Goal: Task Accomplishment & Management: Manage account settings

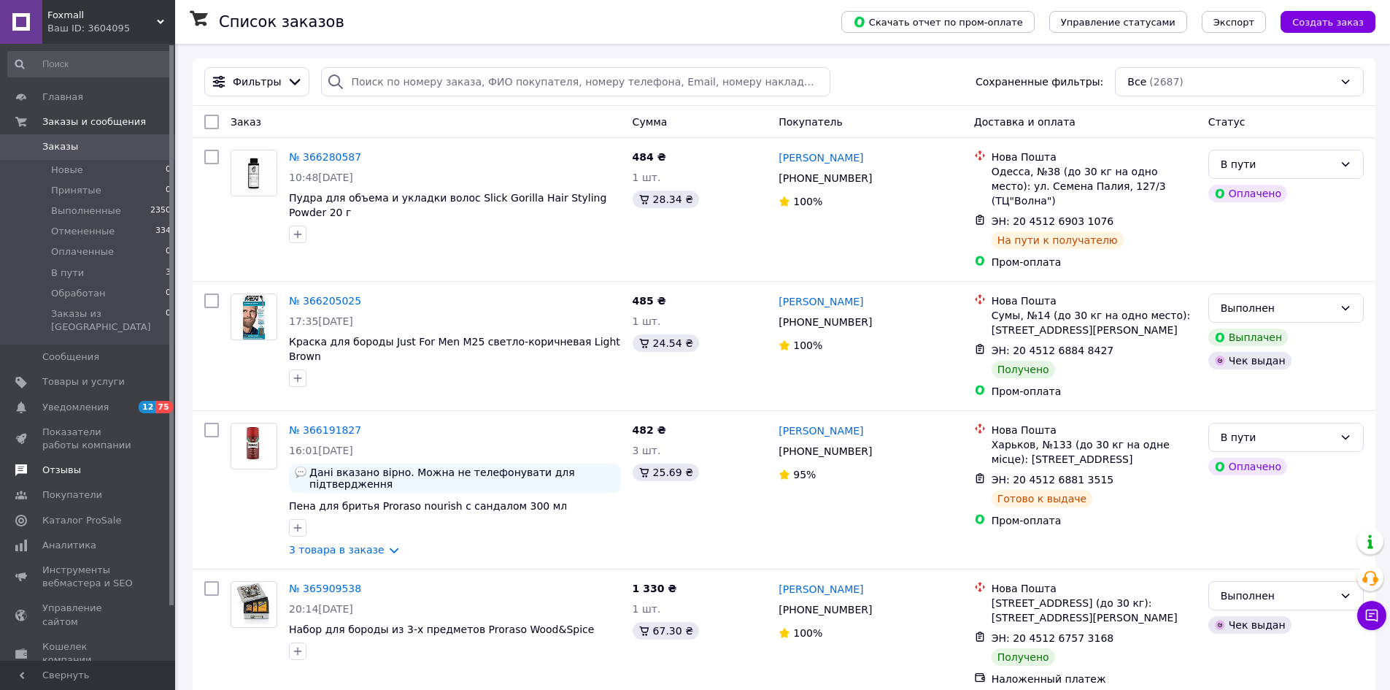
click at [72, 463] on span "Отзывы" at bounding box center [61, 469] width 39 height 13
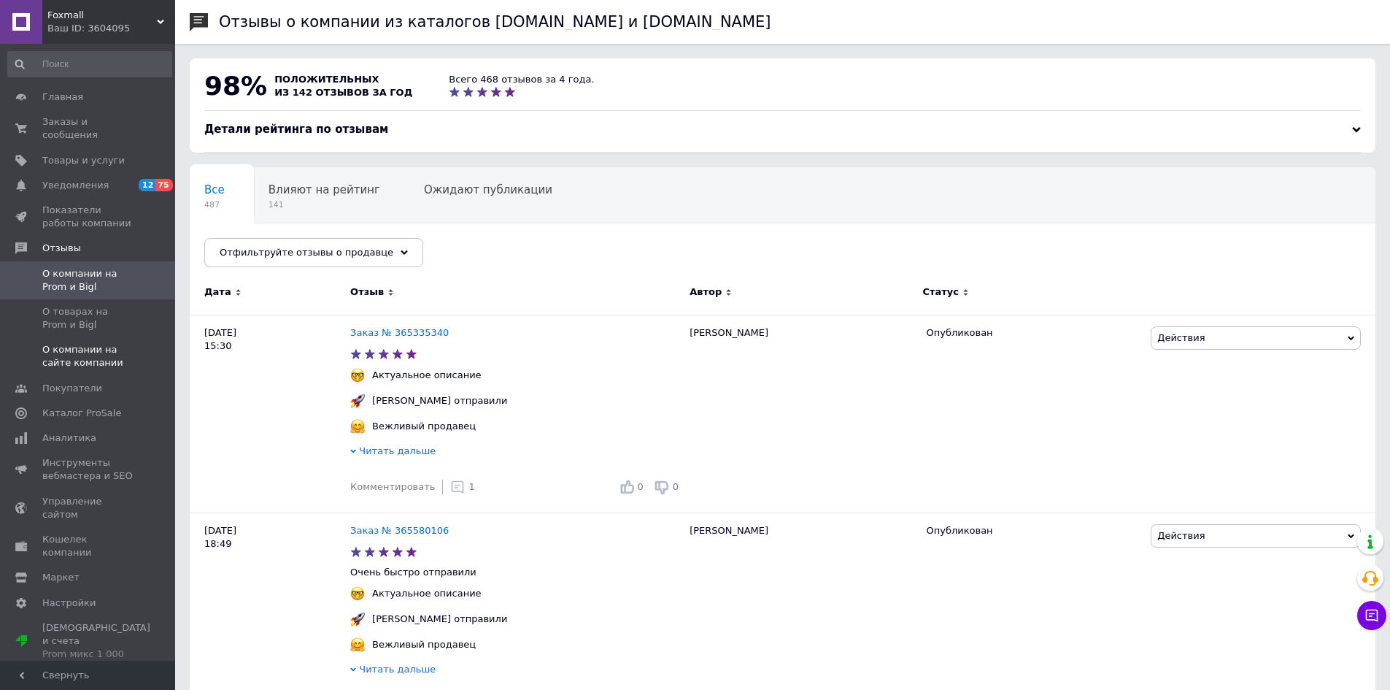
click at [76, 345] on span "О компании на сайте компании" at bounding box center [88, 356] width 93 height 26
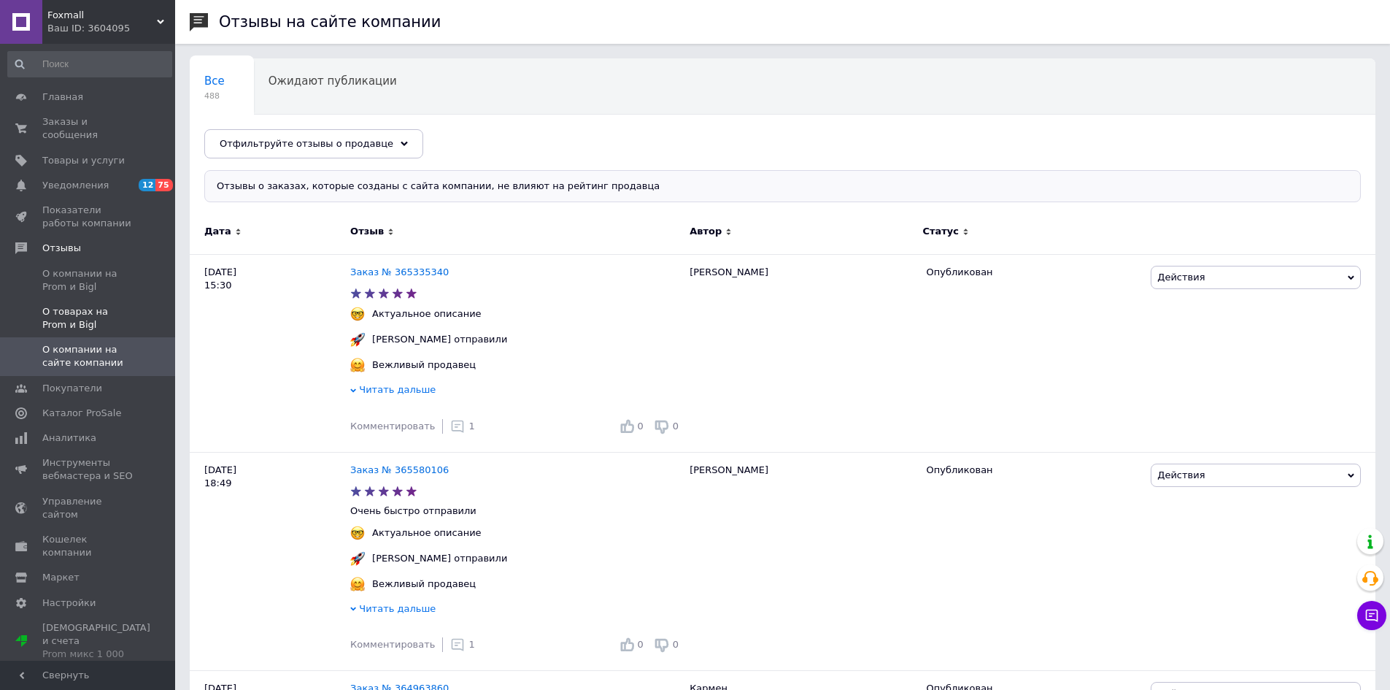
click at [76, 305] on span "О товарах на Prom и Bigl" at bounding box center [88, 318] width 93 height 26
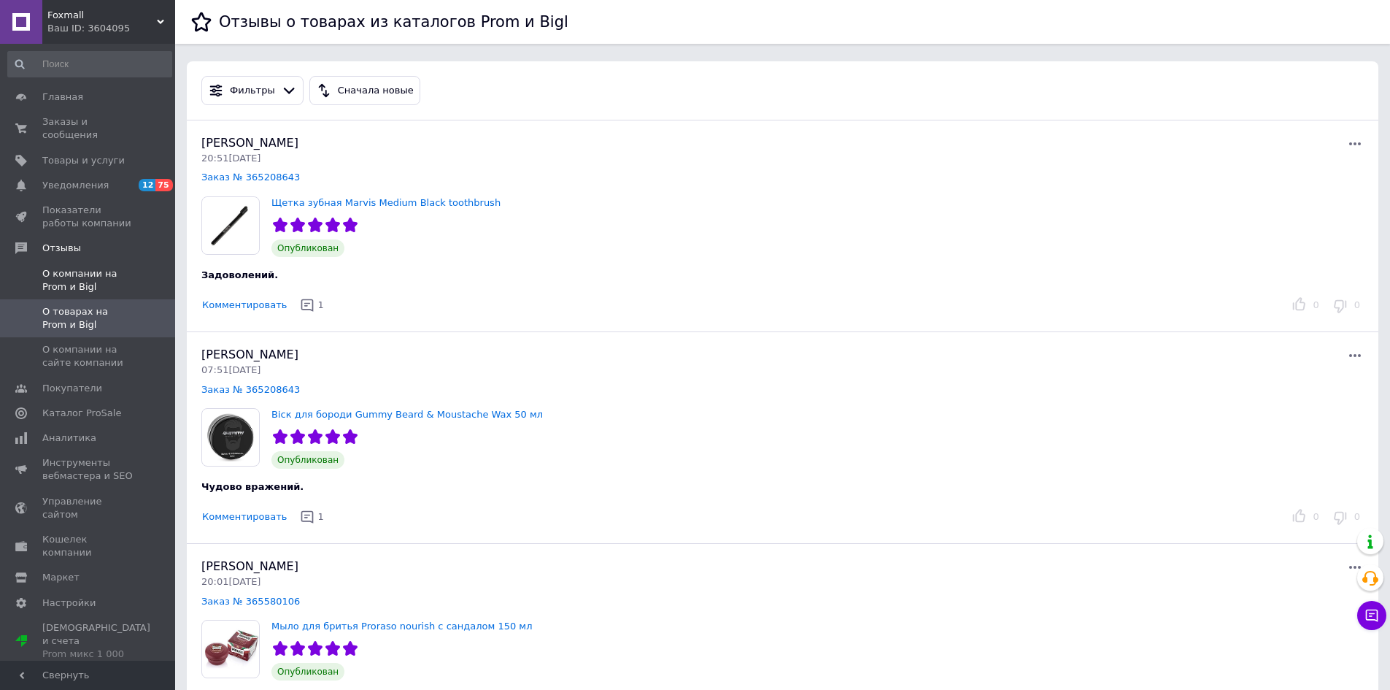
click at [107, 267] on span "О компании на Prom и Bigl" at bounding box center [88, 280] width 93 height 26
